Goal: Go to known website: Access a specific website the user already knows

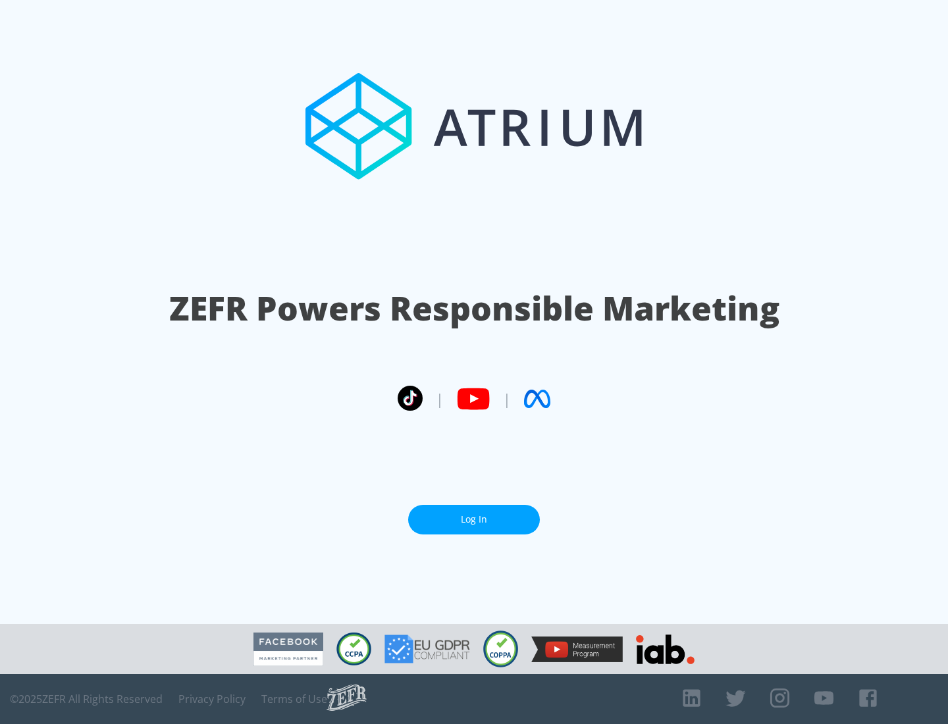
click at [474, 520] on link "Log In" at bounding box center [474, 520] width 132 height 30
